Goal: Task Accomplishment & Management: Use online tool/utility

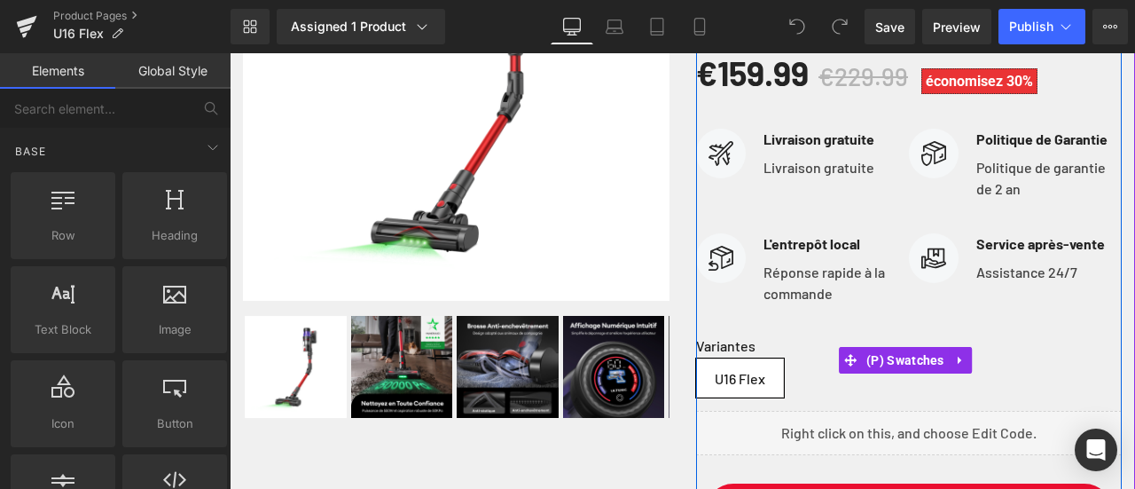
scroll to position [443, 0]
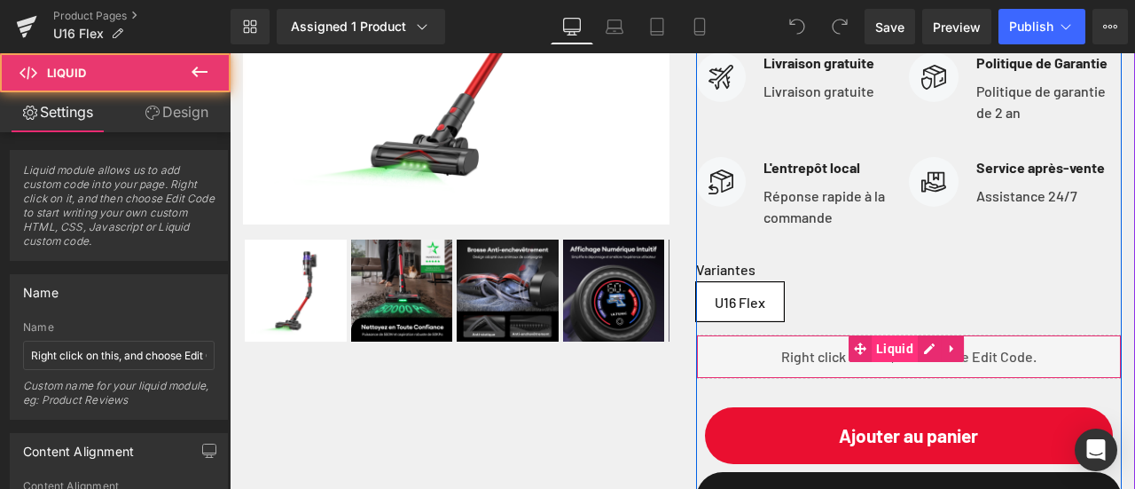
click at [894, 375] on div "Liquid" at bounding box center [909, 356] width 426 height 44
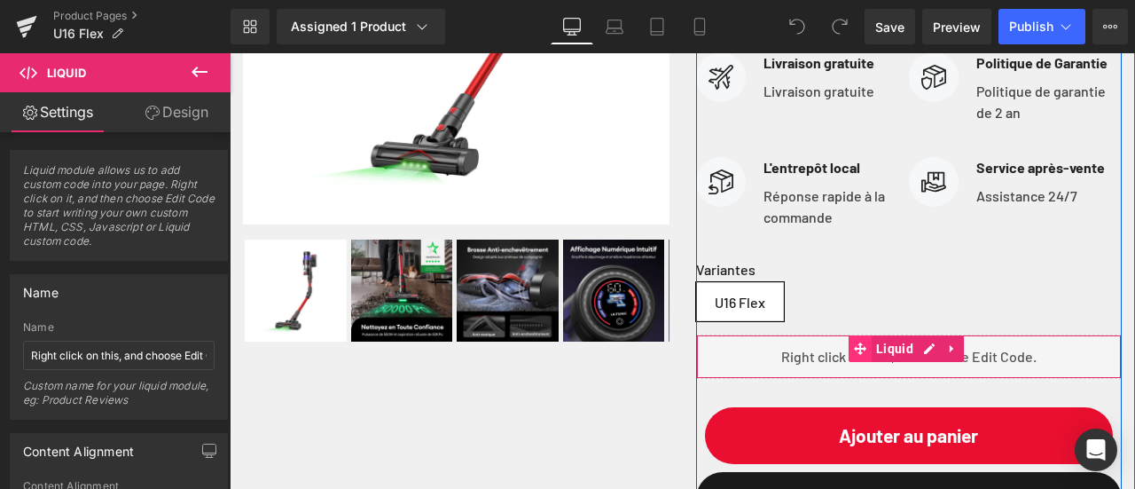
click at [848, 362] on span at bounding box center [859, 348] width 23 height 27
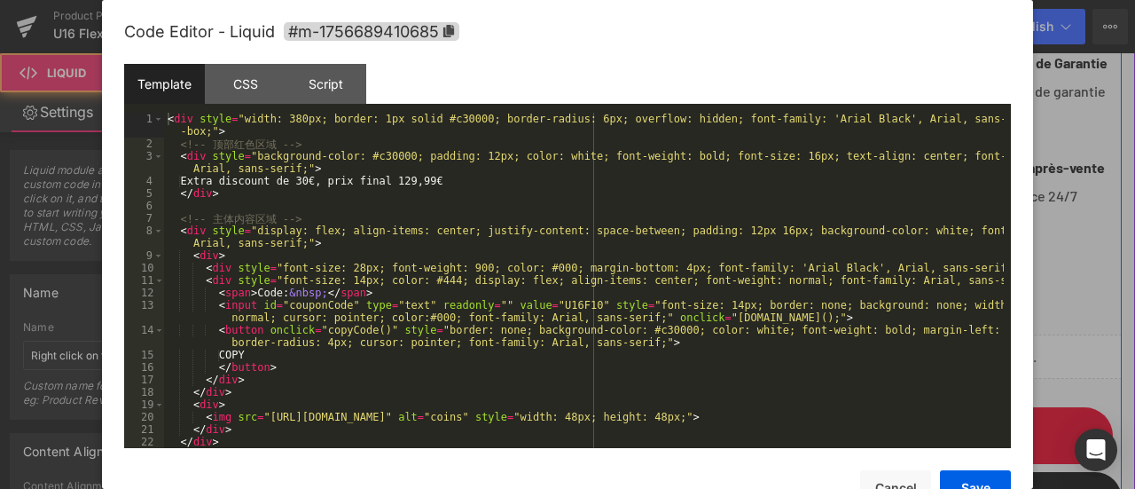
drag, startPoint x: 917, startPoint y: 366, endPoint x: 1127, endPoint y: 418, distance: 216.3
click at [917, 366] on div "Liquid" at bounding box center [909, 356] width 426 height 44
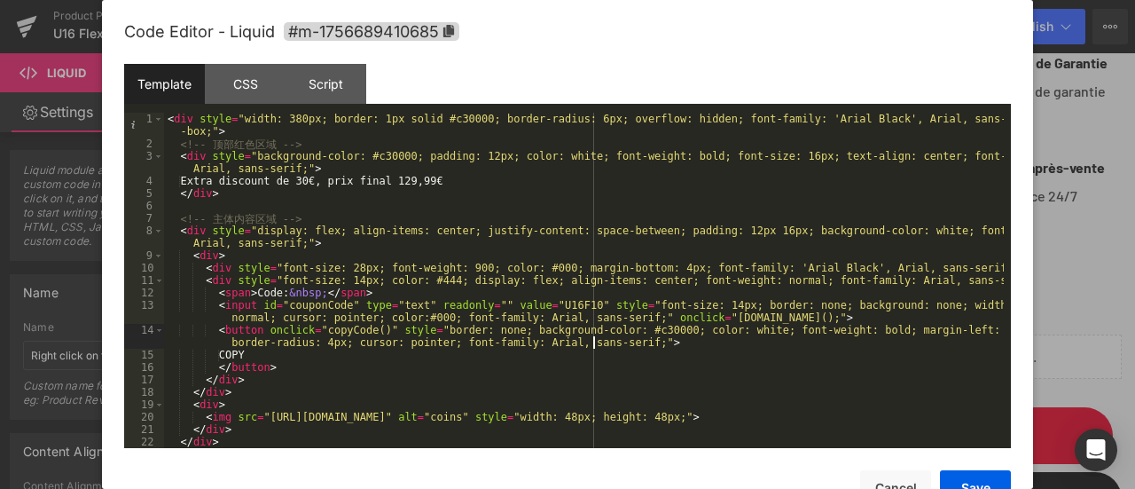
click at [594, 340] on div "< div style = "width: 380px; border: 1px solid #c30000; border-radius: 6px; ove…" at bounding box center [584, 299] width 840 height 372
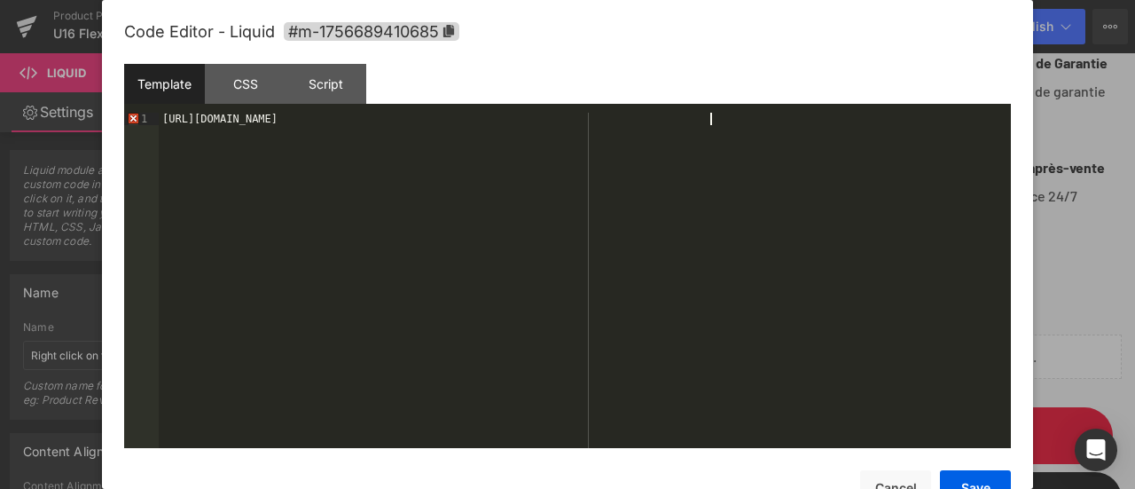
drag, startPoint x: 672, startPoint y: 120, endPoint x: 7, endPoint y: 152, distance: 665.7
click at [7, 152] on body "Liquid You are previewing how the will restyle your page. You can not edit Elem…" at bounding box center [567, 244] width 1135 height 489
drag, startPoint x: 594, startPoint y: 119, endPoint x: 63, endPoint y: 123, distance: 531.1
click at [63, 123] on body "Liquid You are previewing how the will restyle your page. You can not edit Elem…" at bounding box center [567, 244] width 1135 height 489
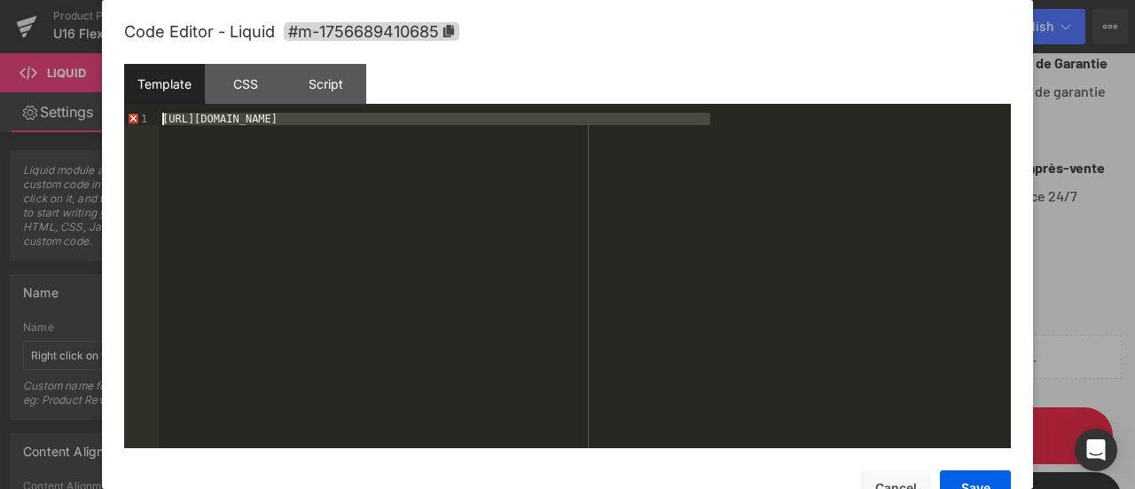
click at [736, 140] on div "https://es.ultenic.com/products/ultenic-ac1-elite-aspiradora-escoba-inteligente…" at bounding box center [585, 280] width 852 height 335
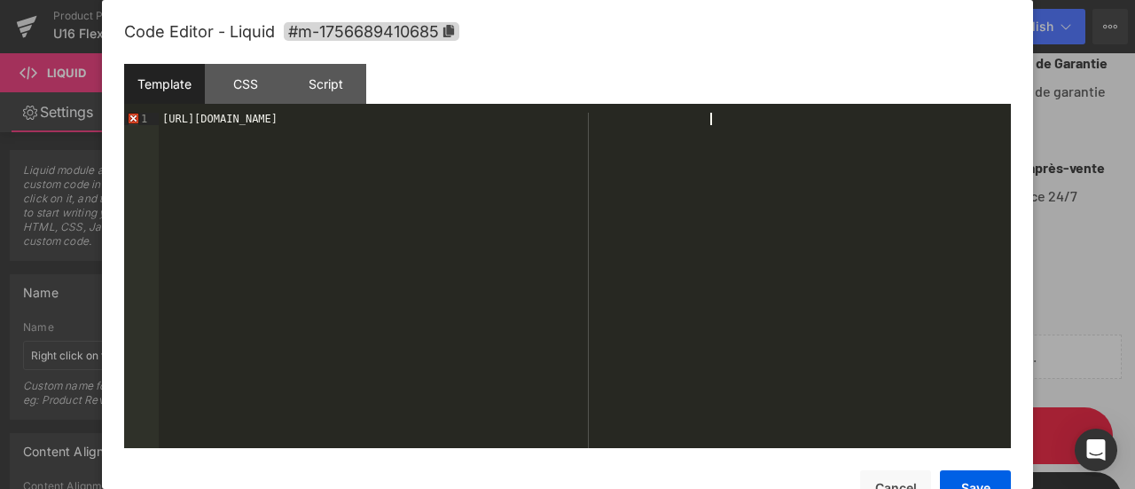
drag, startPoint x: 700, startPoint y: 123, endPoint x: 72, endPoint y: 136, distance: 628.7
click at [72, 136] on body "Liquid You are previewing how the will restyle your page. You can not edit Elem…" at bounding box center [567, 244] width 1135 height 489
click at [722, 124] on div "https://es.ultenic.com/products/ultenic-ac1-elite-aspiradora-escoba-inteligente…" at bounding box center [585, 293] width 852 height 360
drag, startPoint x: 620, startPoint y: 120, endPoint x: 69, endPoint y: 129, distance: 550.6
click at [69, 129] on body "Liquid You are previewing how the will restyle your page. You can not edit Elem…" at bounding box center [567, 244] width 1135 height 489
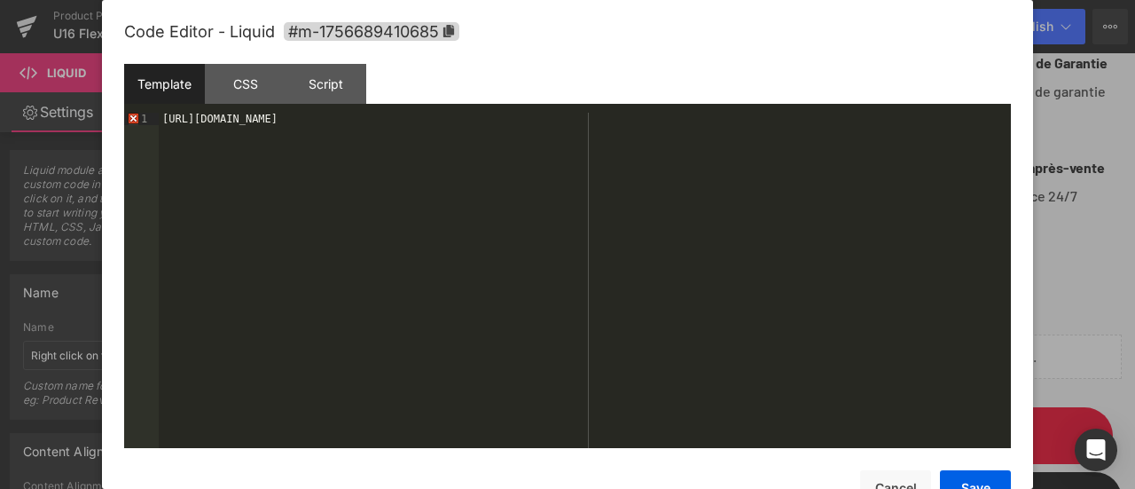
click at [630, 113] on div "https://es.ultenic.com/products/ultenic-ac1-elite-aspiradora-escoba-inteligente…" at bounding box center [585, 293] width 852 height 360
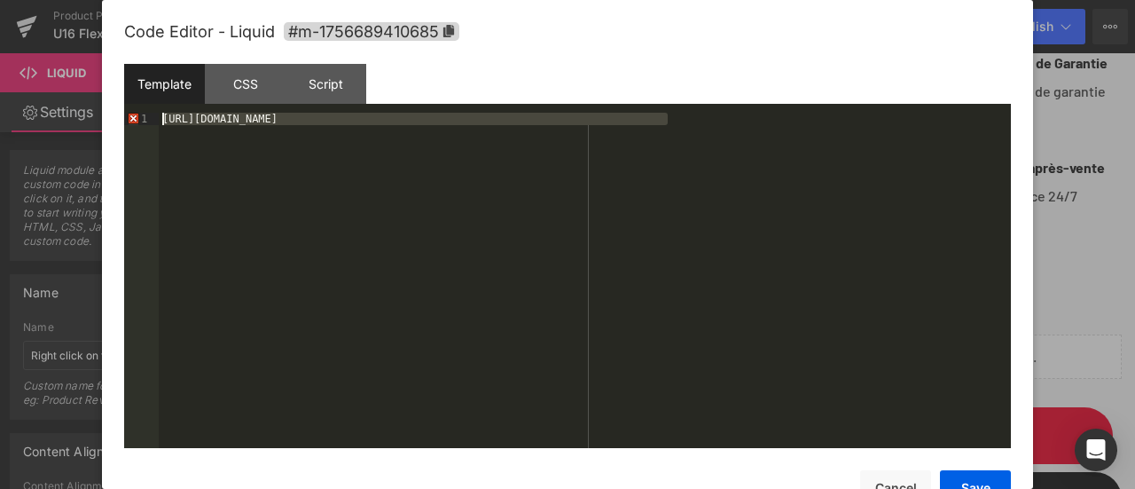
drag, startPoint x: 656, startPoint y: 121, endPoint x: 150, endPoint y: 120, distance: 506.2
click at [150, 120] on pre "1 https://es.ultenic.com/products/ultenic-ac1-elite-aspiradora-escoba-inteligen…" at bounding box center [567, 280] width 887 height 335
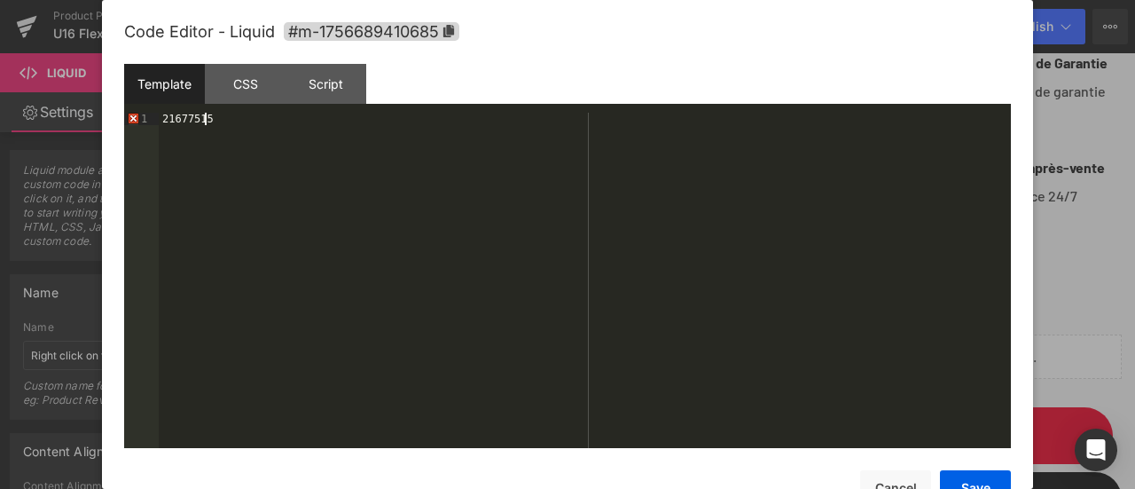
drag, startPoint x: 279, startPoint y: 125, endPoint x: 0, endPoint y: 130, distance: 279.3
click at [0, 130] on body "Liquid You are previewing how the will restyle your page. You can not edit Elem…" at bounding box center [567, 244] width 1135 height 489
click at [961, 474] on button "Save" at bounding box center [975, 487] width 71 height 35
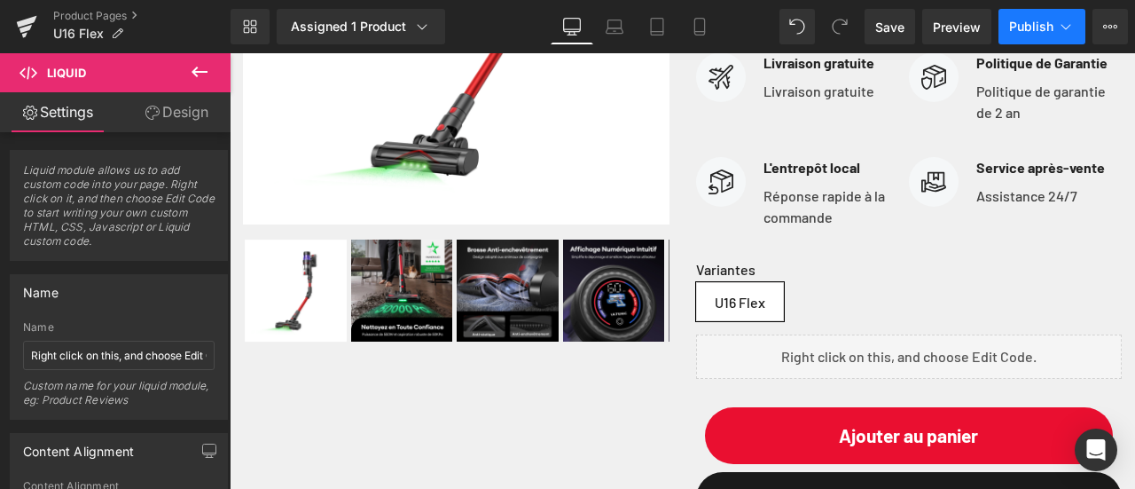
click at [1069, 25] on icon at bounding box center [1066, 26] width 10 height 5
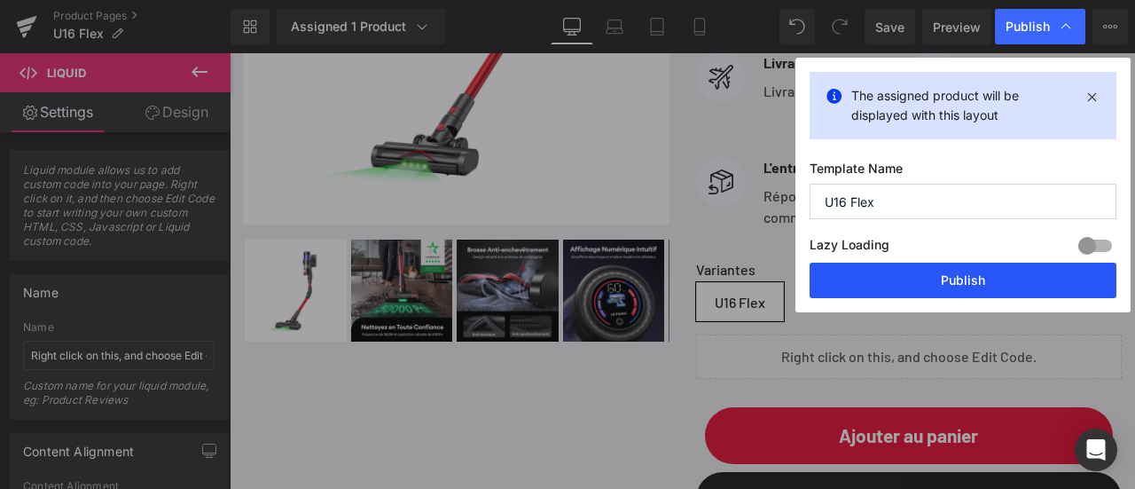
click at [972, 276] on button "Publish" at bounding box center [962, 279] width 307 height 35
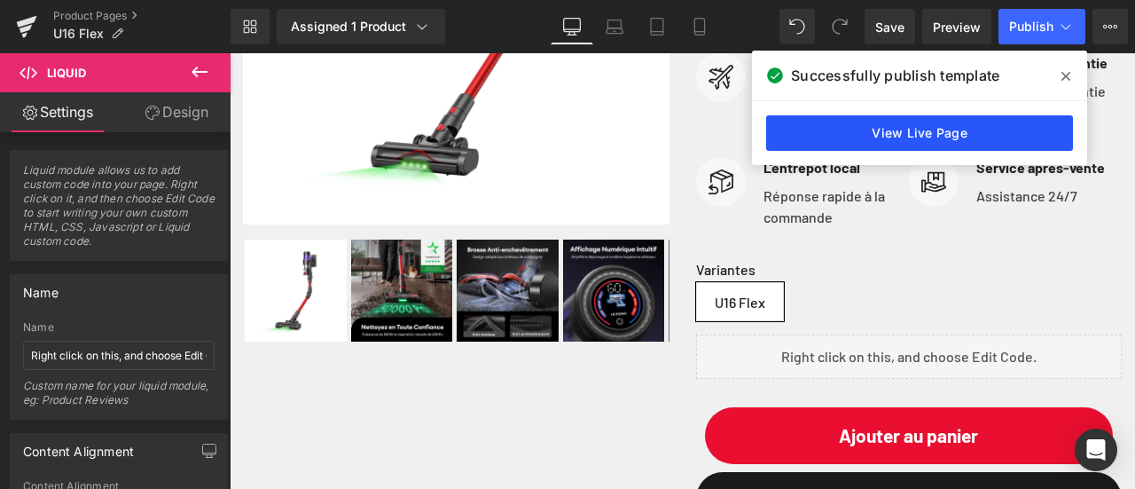
click at [892, 130] on link "View Live Page" at bounding box center [919, 132] width 307 height 35
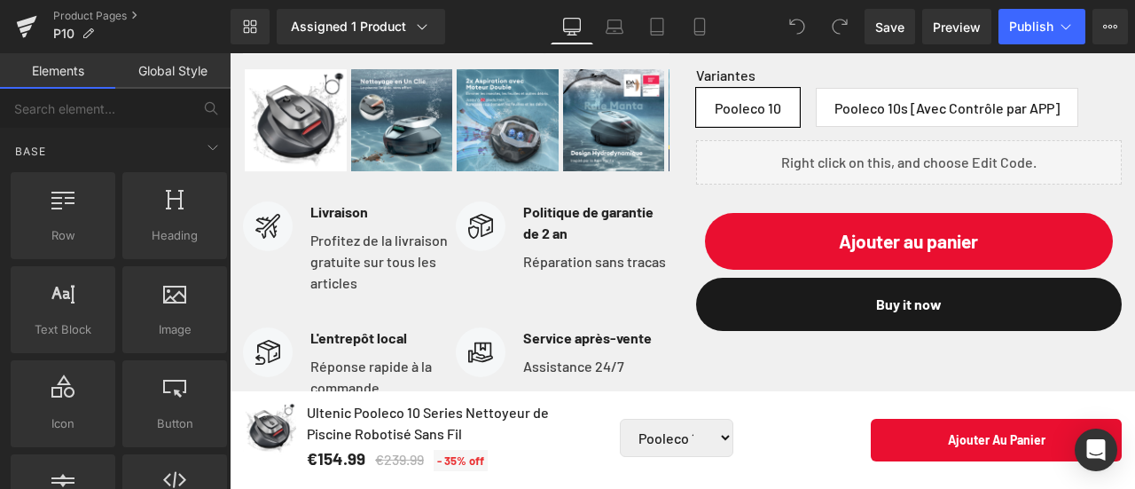
scroll to position [709, 0]
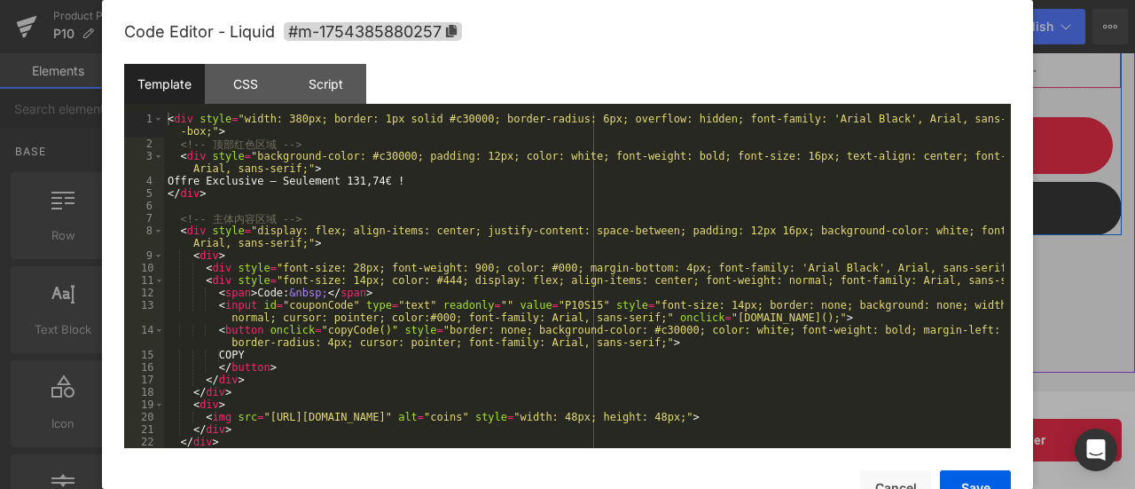
click at [917, 89] on div "Liquid" at bounding box center [909, 66] width 426 height 44
click at [496, 325] on div "< div style = "width: 380px; border: 1px solid #c30000; border-radius: 6px; ove…" at bounding box center [584, 299] width 840 height 372
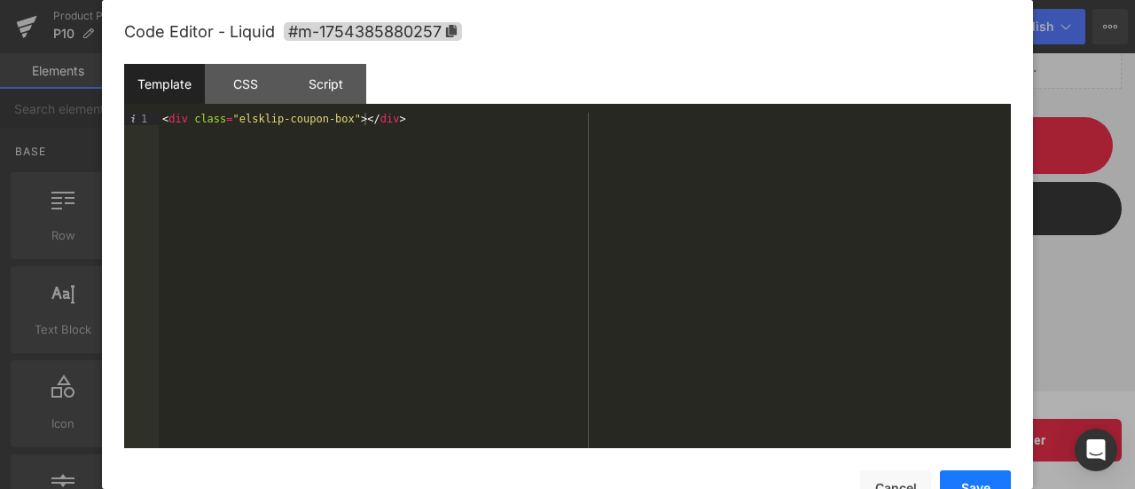
click at [989, 471] on button "Save" at bounding box center [975, 487] width 71 height 35
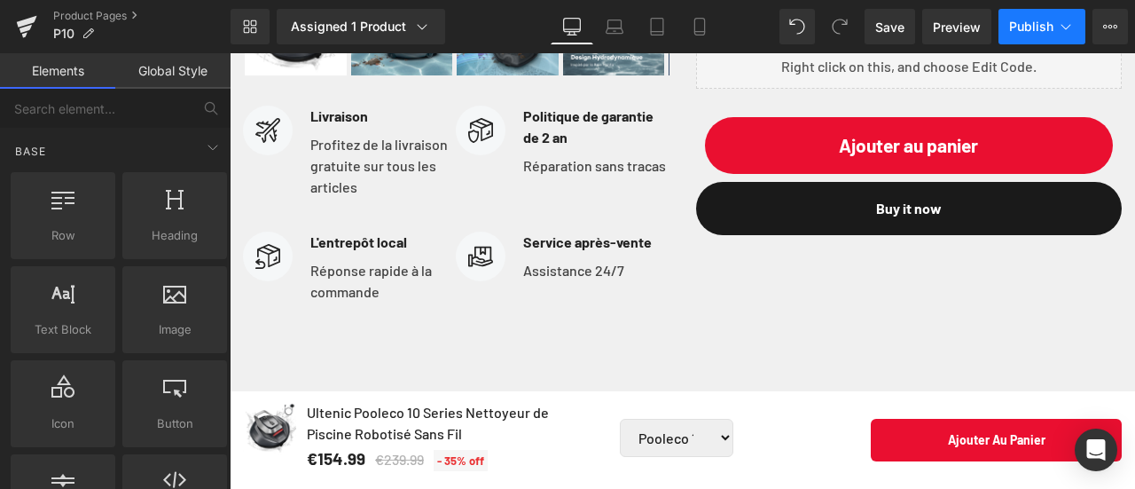
click at [1034, 27] on span "Publish" at bounding box center [1031, 27] width 44 height 14
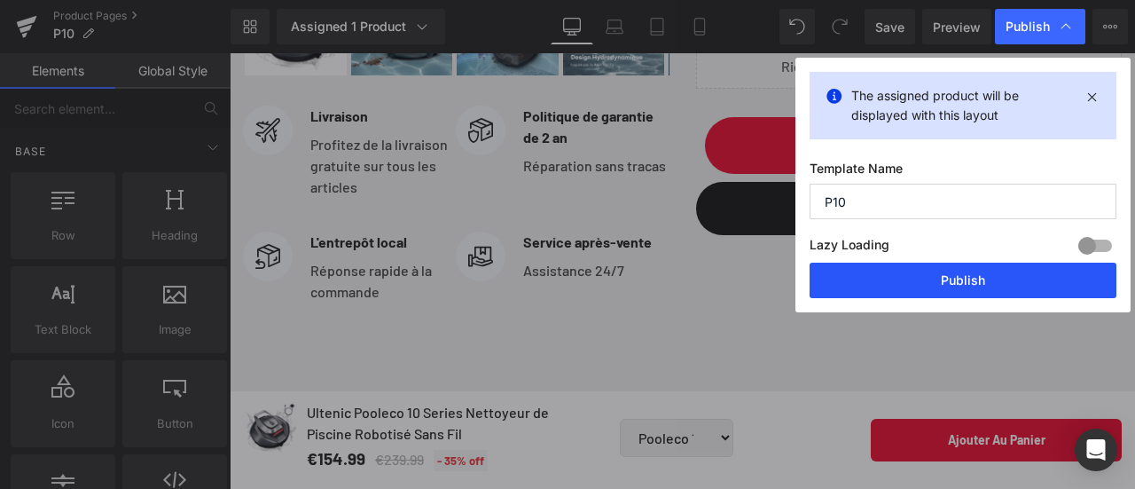
click at [957, 281] on button "Publish" at bounding box center [962, 279] width 307 height 35
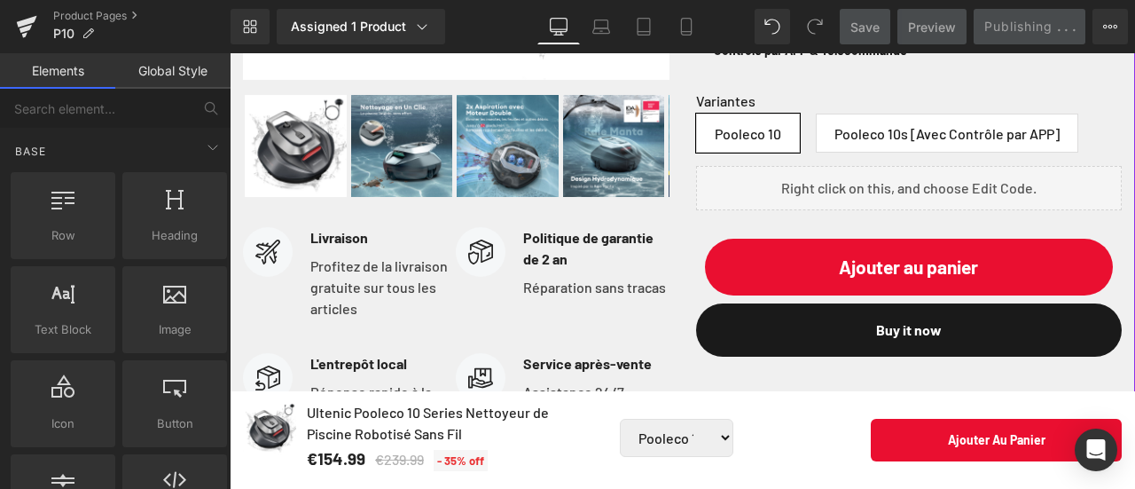
scroll to position [532, 0]
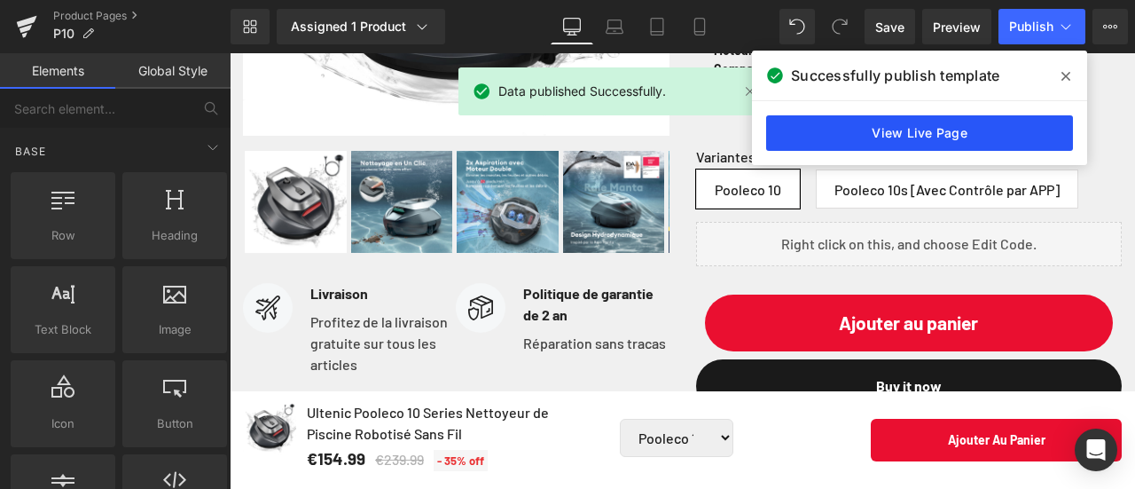
click at [957, 134] on link "View Live Page" at bounding box center [919, 132] width 307 height 35
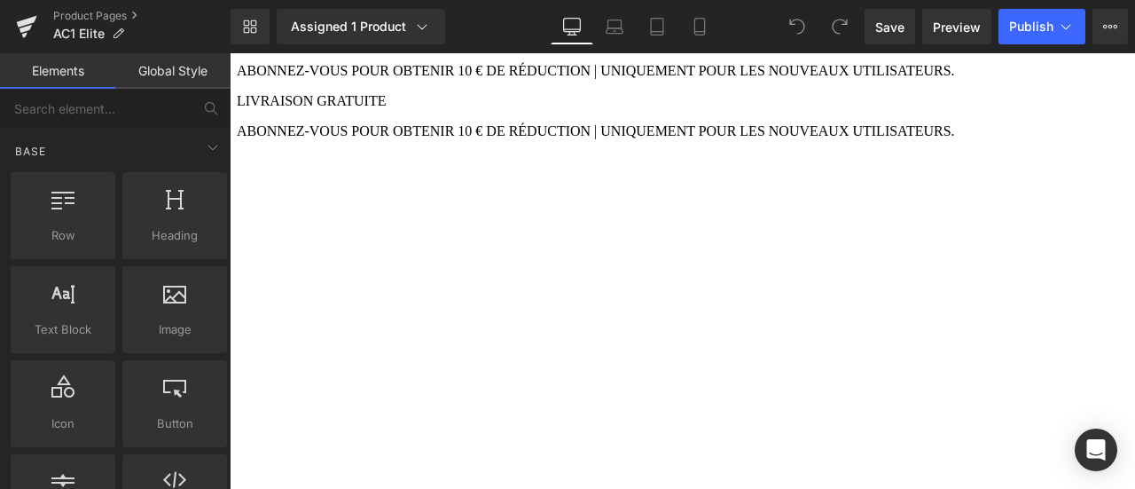
scroll to position [621, 0]
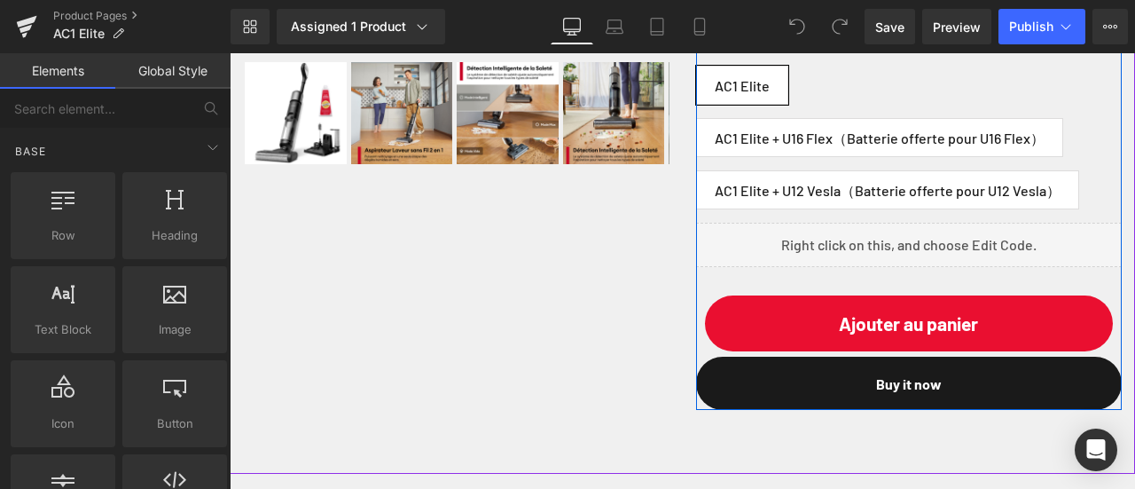
click at [916, 267] on div "Liquid" at bounding box center [909, 245] width 426 height 44
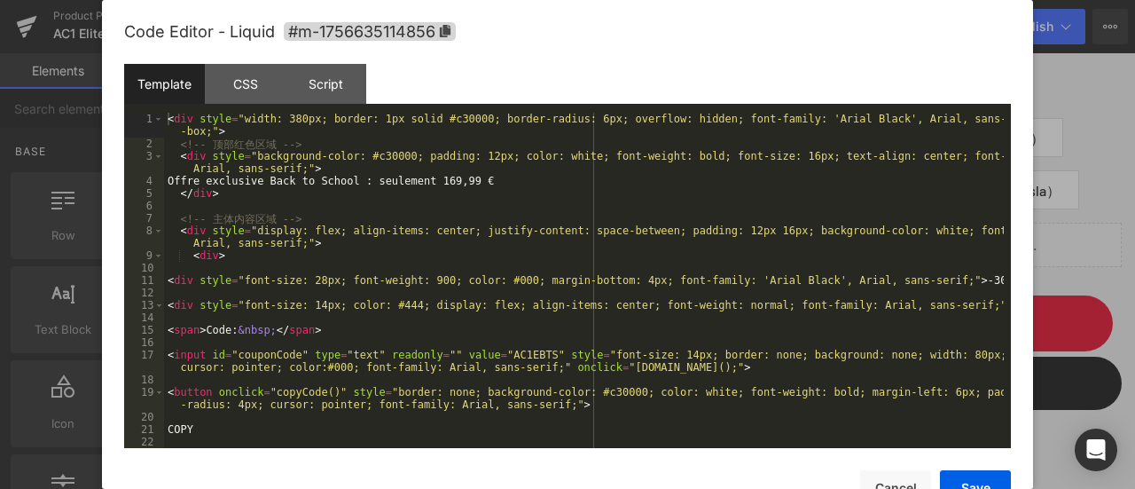
click at [527, 322] on div "< div style = "width: 380px; border: 1px solid #c30000; border-radius: 6px; ove…" at bounding box center [584, 299] width 840 height 372
click at [532, 304] on div "< div style = "width: 380px; border: 1px solid #c30000; border-radius: 6px; ove…" at bounding box center [584, 299] width 840 height 372
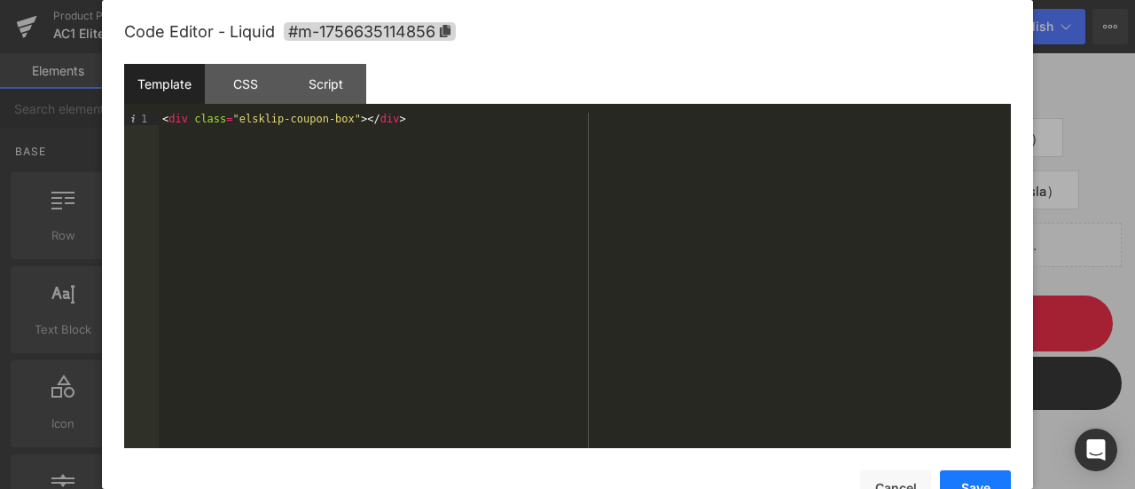
click at [981, 476] on button "Save" at bounding box center [975, 487] width 71 height 35
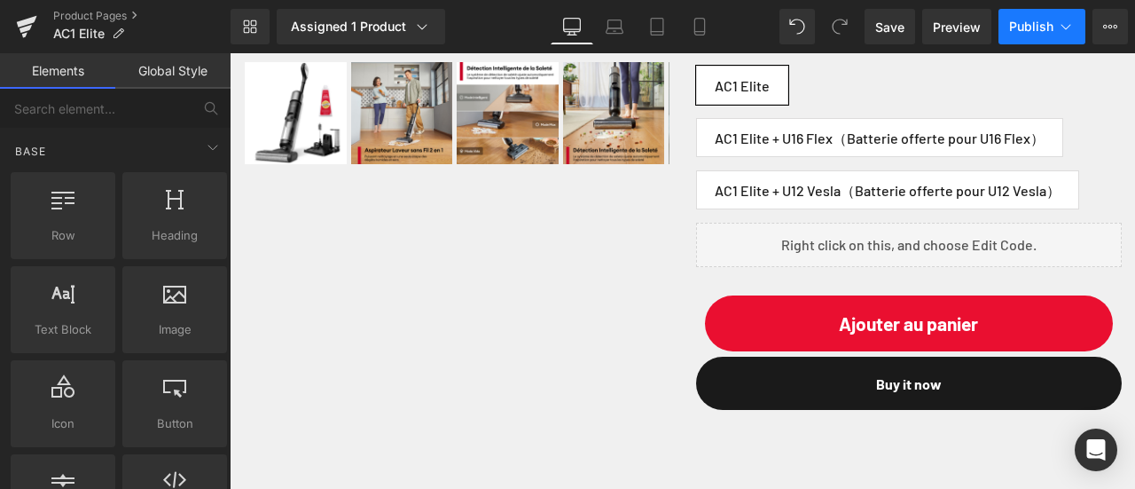
click at [1042, 29] on span "Publish" at bounding box center [1031, 27] width 44 height 14
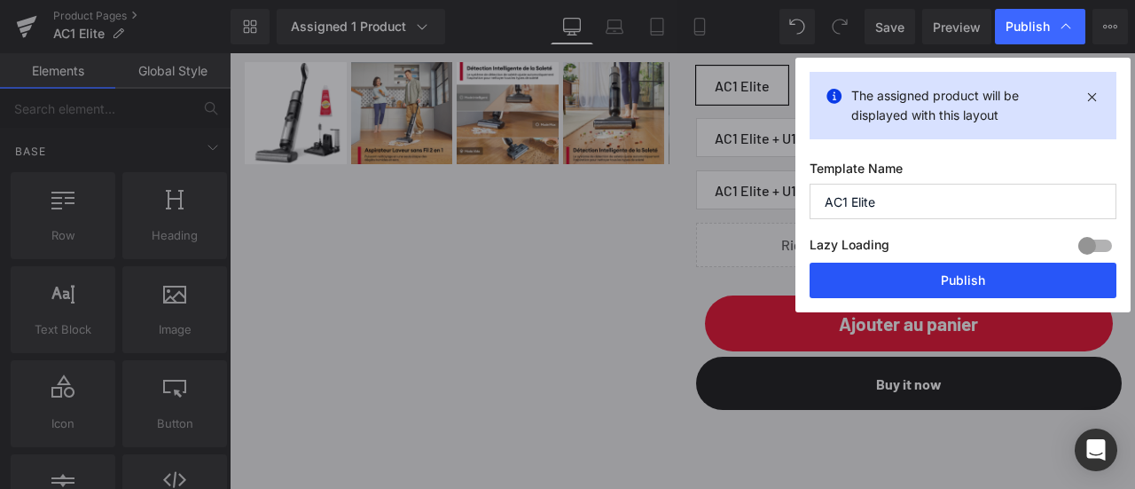
click at [932, 284] on button "Publish" at bounding box center [962, 279] width 307 height 35
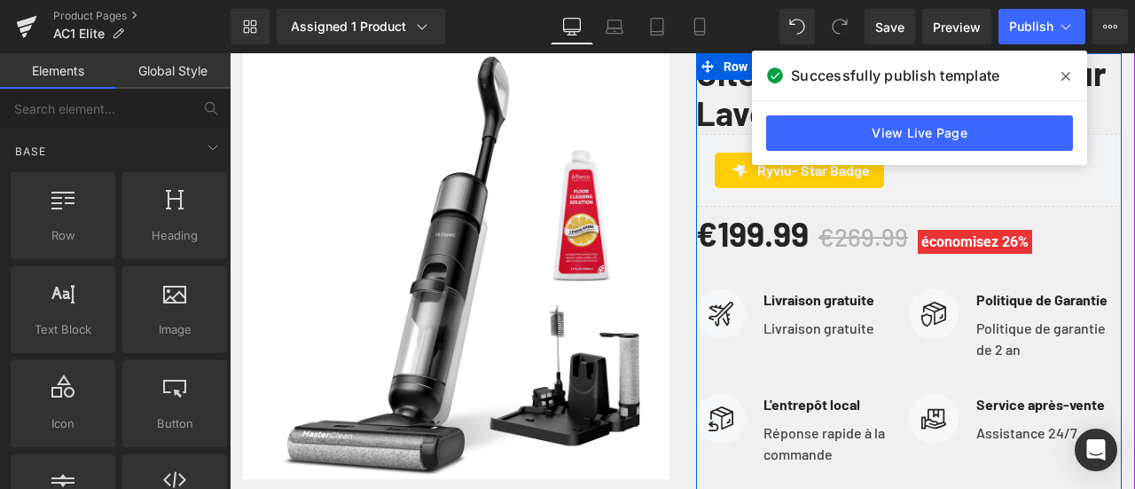
scroll to position [177, 0]
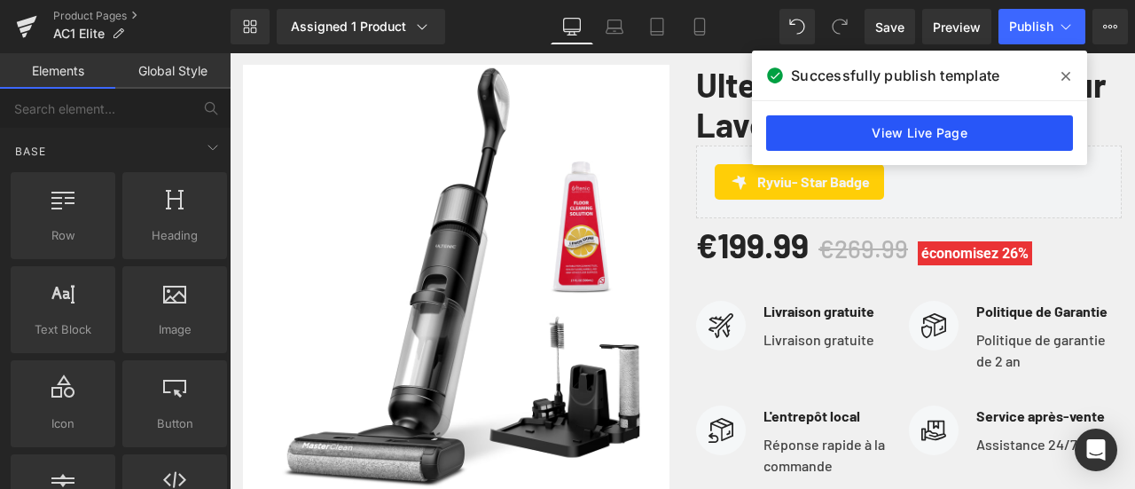
click at [963, 132] on link "View Live Page" at bounding box center [919, 132] width 307 height 35
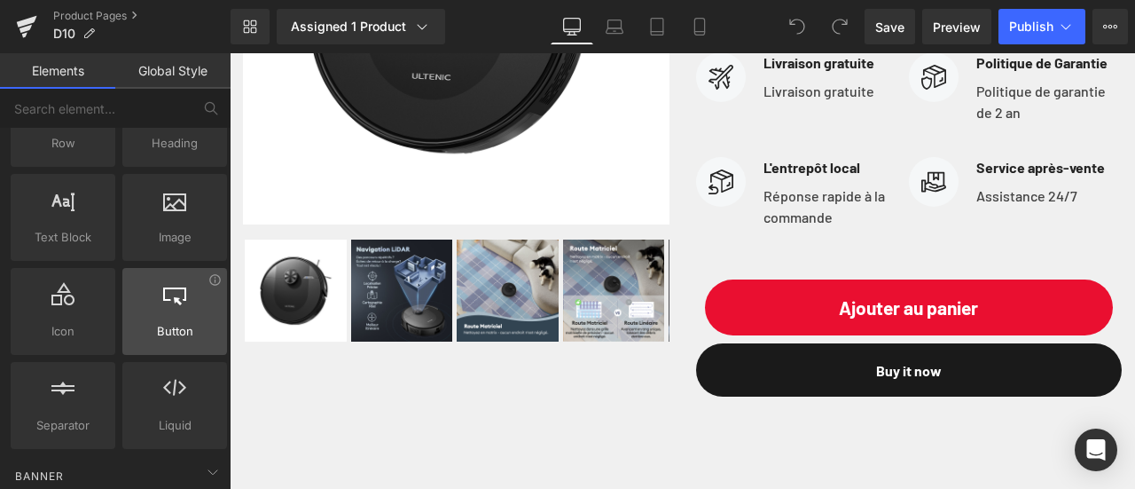
scroll to position [177, 0]
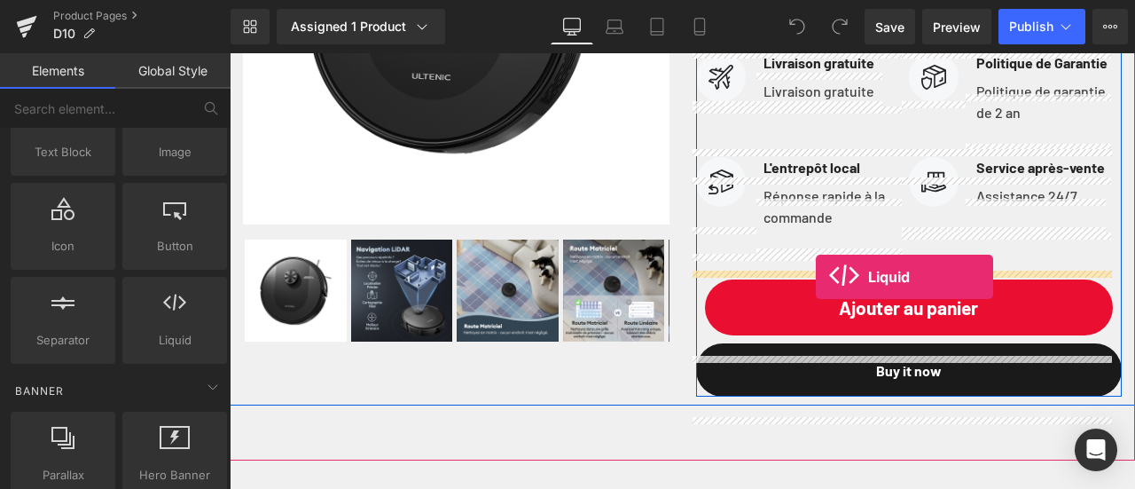
drag, startPoint x: 403, startPoint y: 379, endPoint x: 816, endPoint y: 277, distance: 424.9
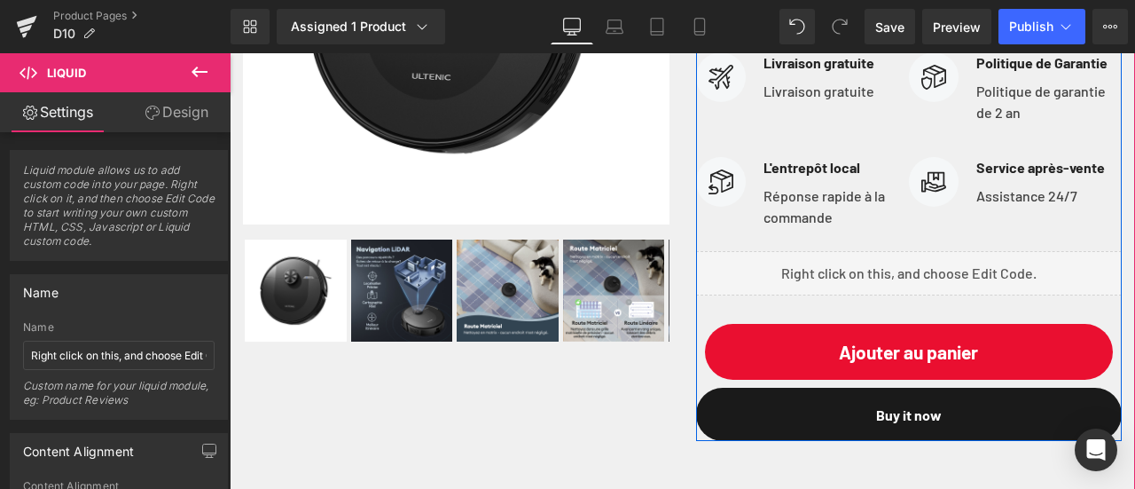
click at [917, 288] on div "Liquid" at bounding box center [909, 273] width 426 height 44
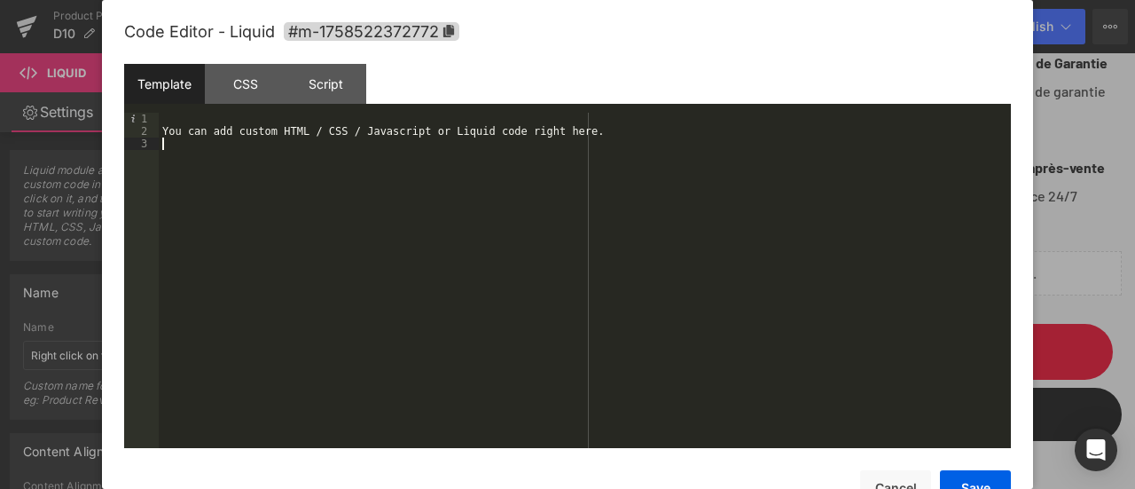
click at [516, 150] on div "You can add custom HTML / CSS / Javascript or Liquid code right here." at bounding box center [585, 293] width 852 height 360
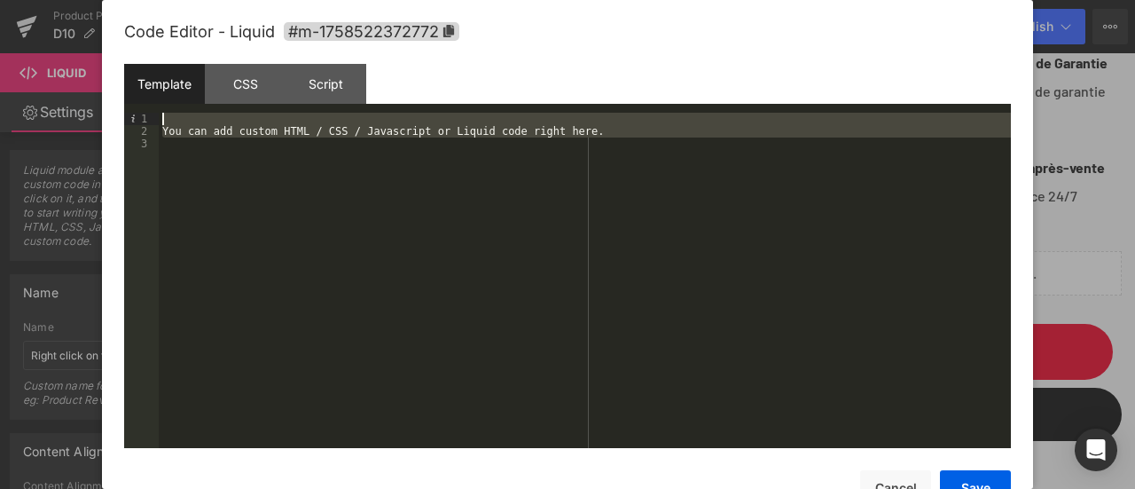
drag, startPoint x: 469, startPoint y: 151, endPoint x: 64, endPoint y: 105, distance: 407.8
click at [64, 105] on body "Liquid You are previewing how the will restyle your page. You can not edit Elem…" at bounding box center [567, 244] width 1135 height 489
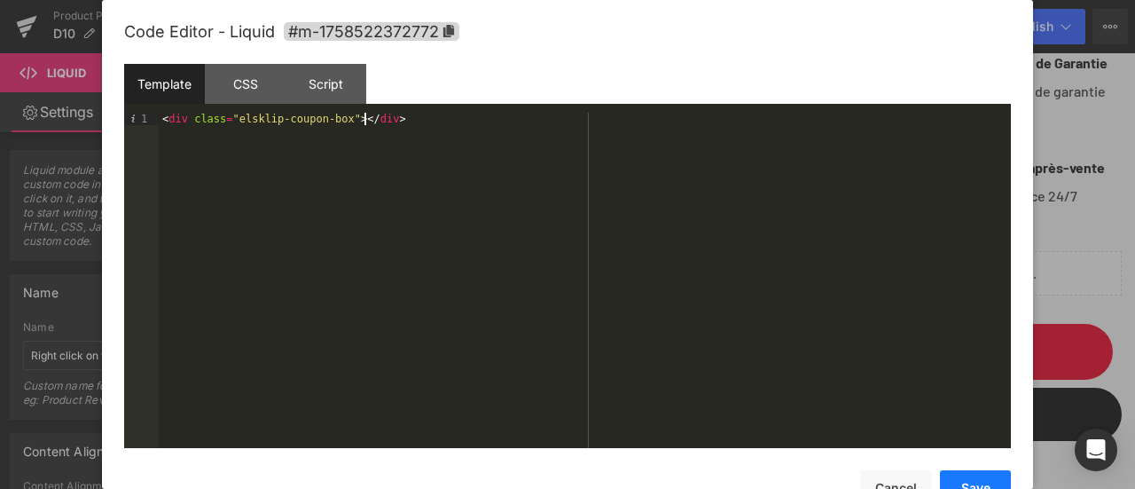
click at [988, 487] on button "Save" at bounding box center [975, 487] width 71 height 35
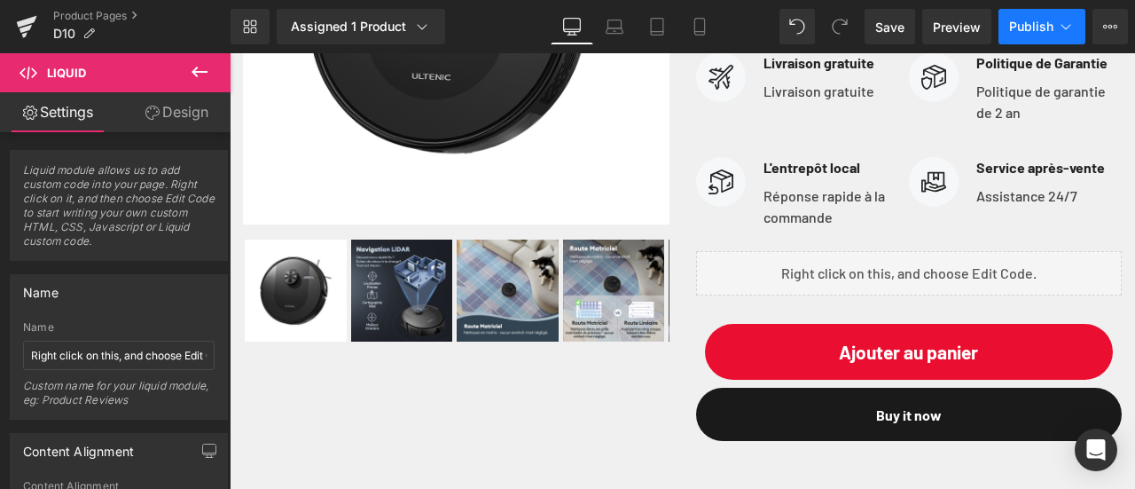
click at [1044, 29] on span "Publish" at bounding box center [1031, 27] width 44 height 14
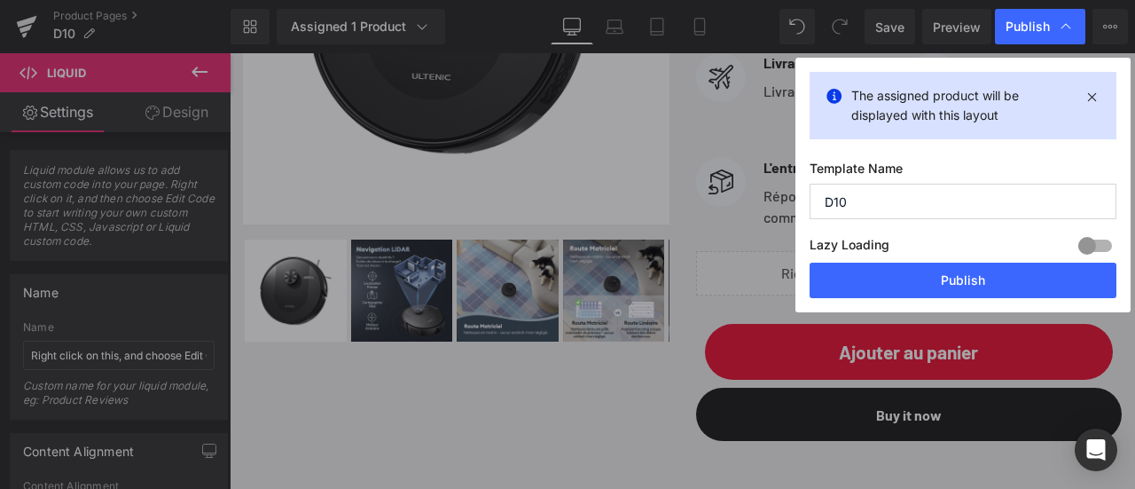
click at [890, 256] on div "Lazy Loading Build Upgrade plan to unlock" at bounding box center [962, 247] width 307 height 29
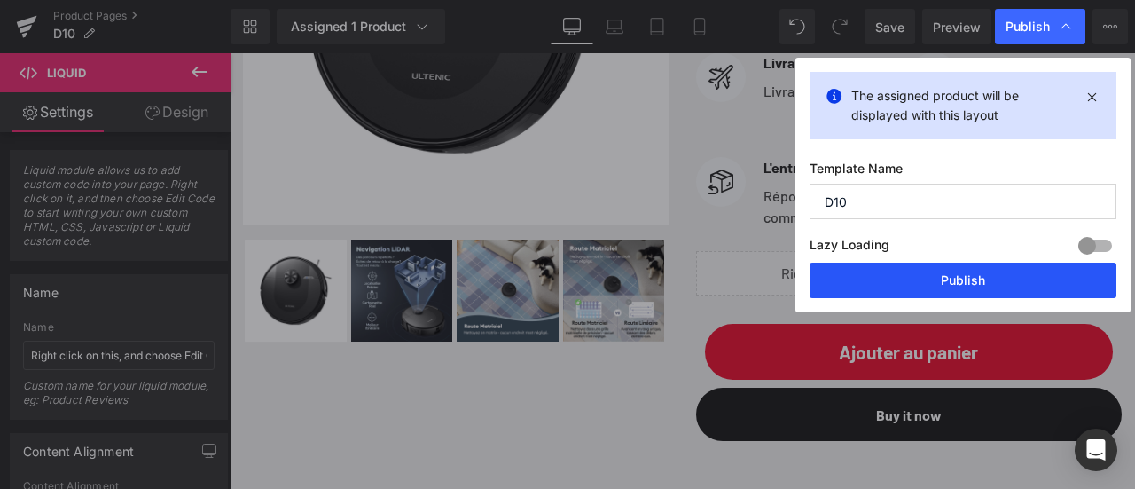
click at [894, 281] on button "Publish" at bounding box center [962, 279] width 307 height 35
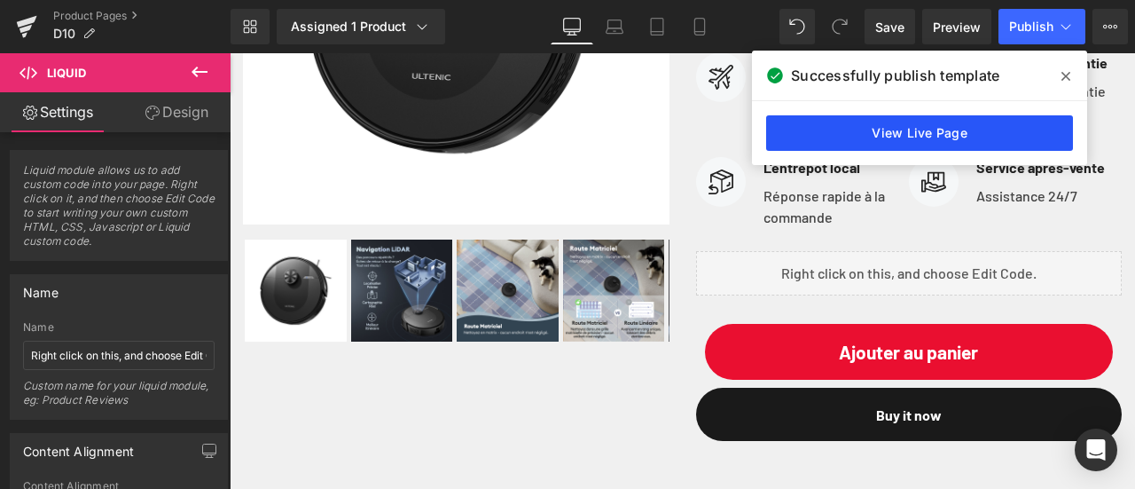
click at [908, 145] on link "View Live Page" at bounding box center [919, 132] width 307 height 35
